Goal: Navigation & Orientation: Go to known website

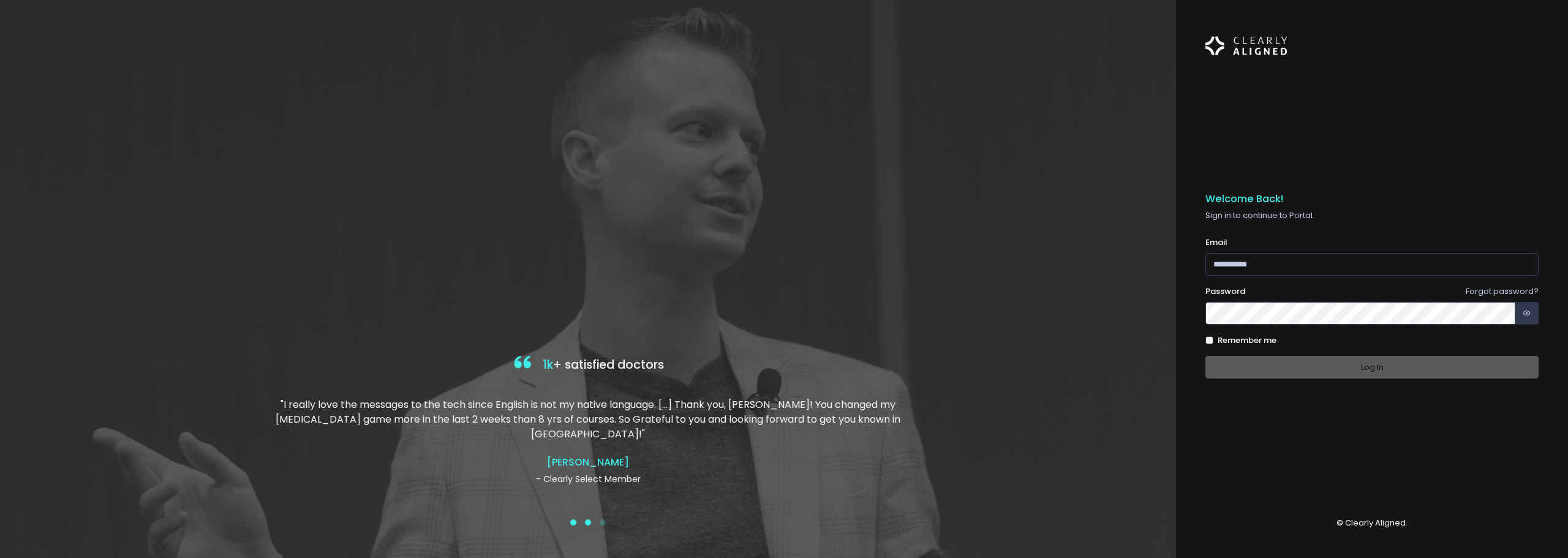
click at [584, 522] on button at bounding box center [588, 522] width 15 height 12
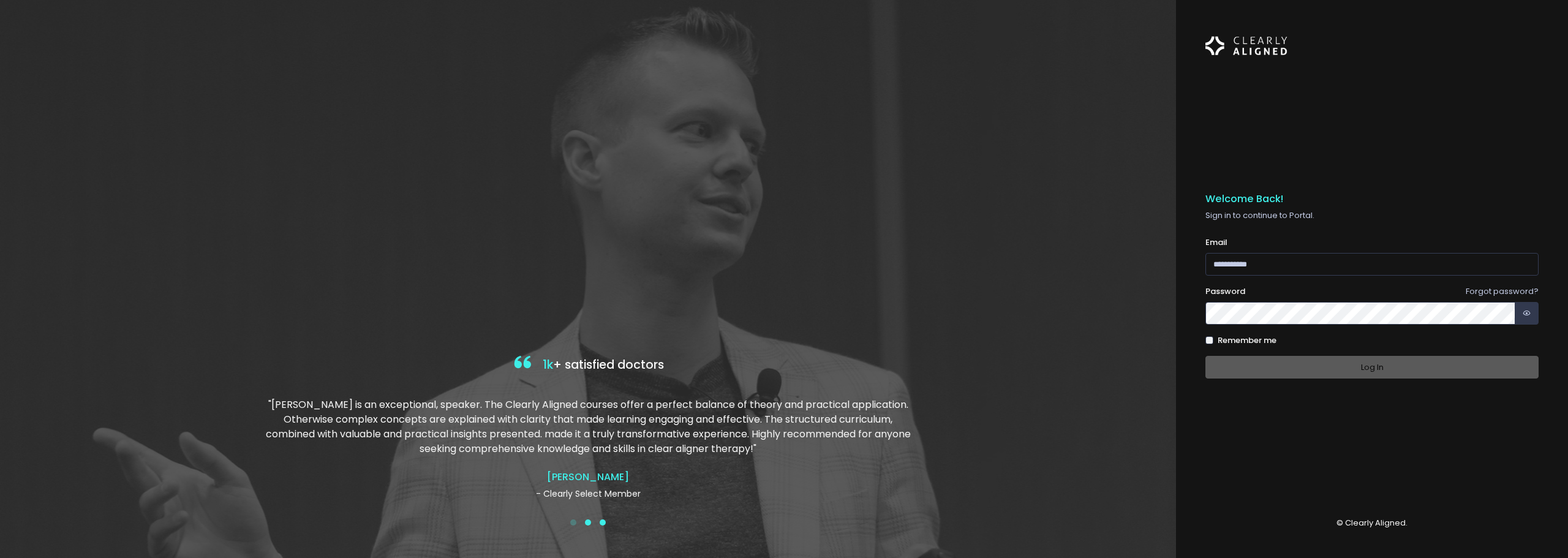
click at [608, 526] on button at bounding box center [602, 522] width 15 height 12
